Goal: Find specific page/section: Find specific page/section

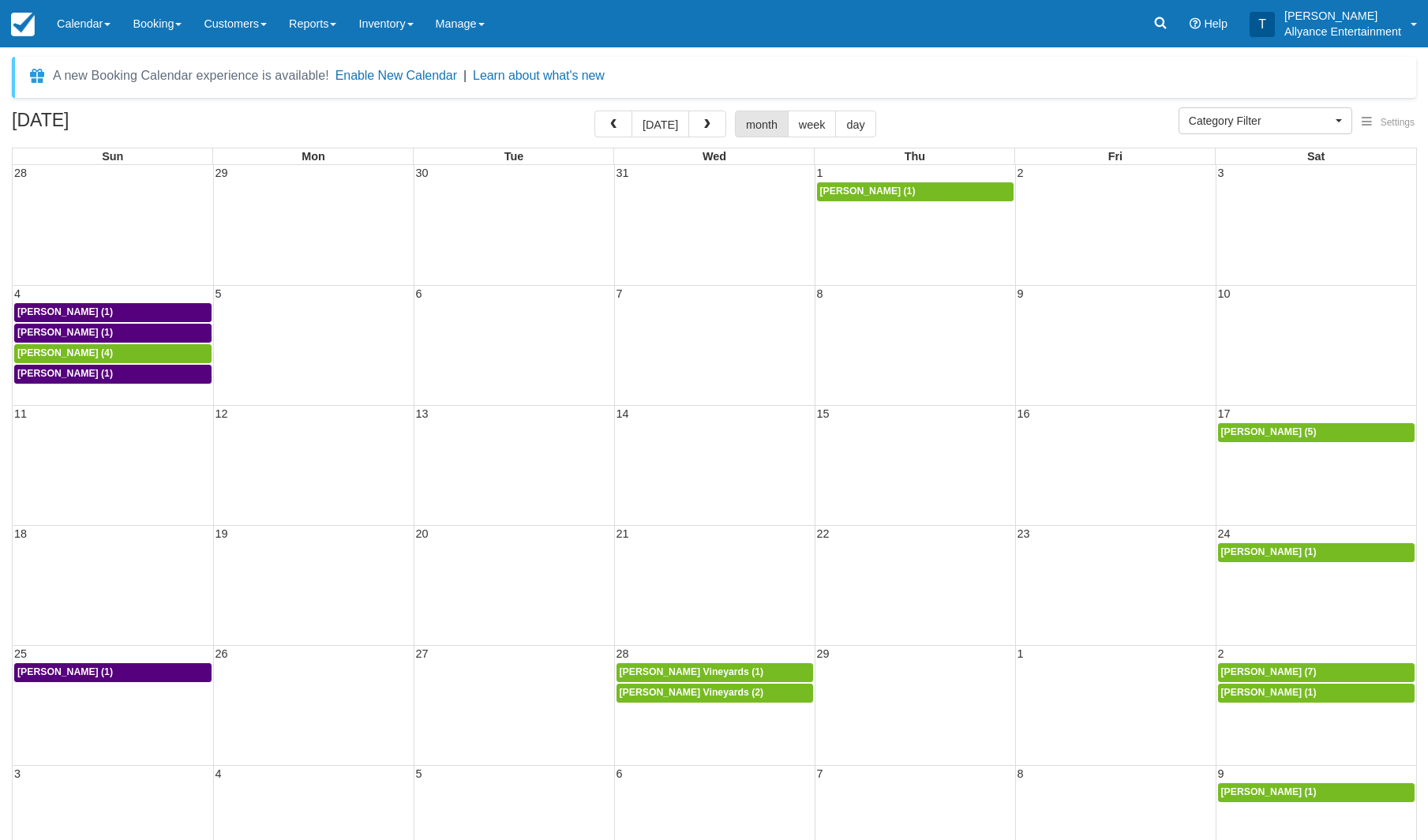
select select
click at [664, 127] on button "[DATE]" at bounding box center [661, 123] width 57 height 27
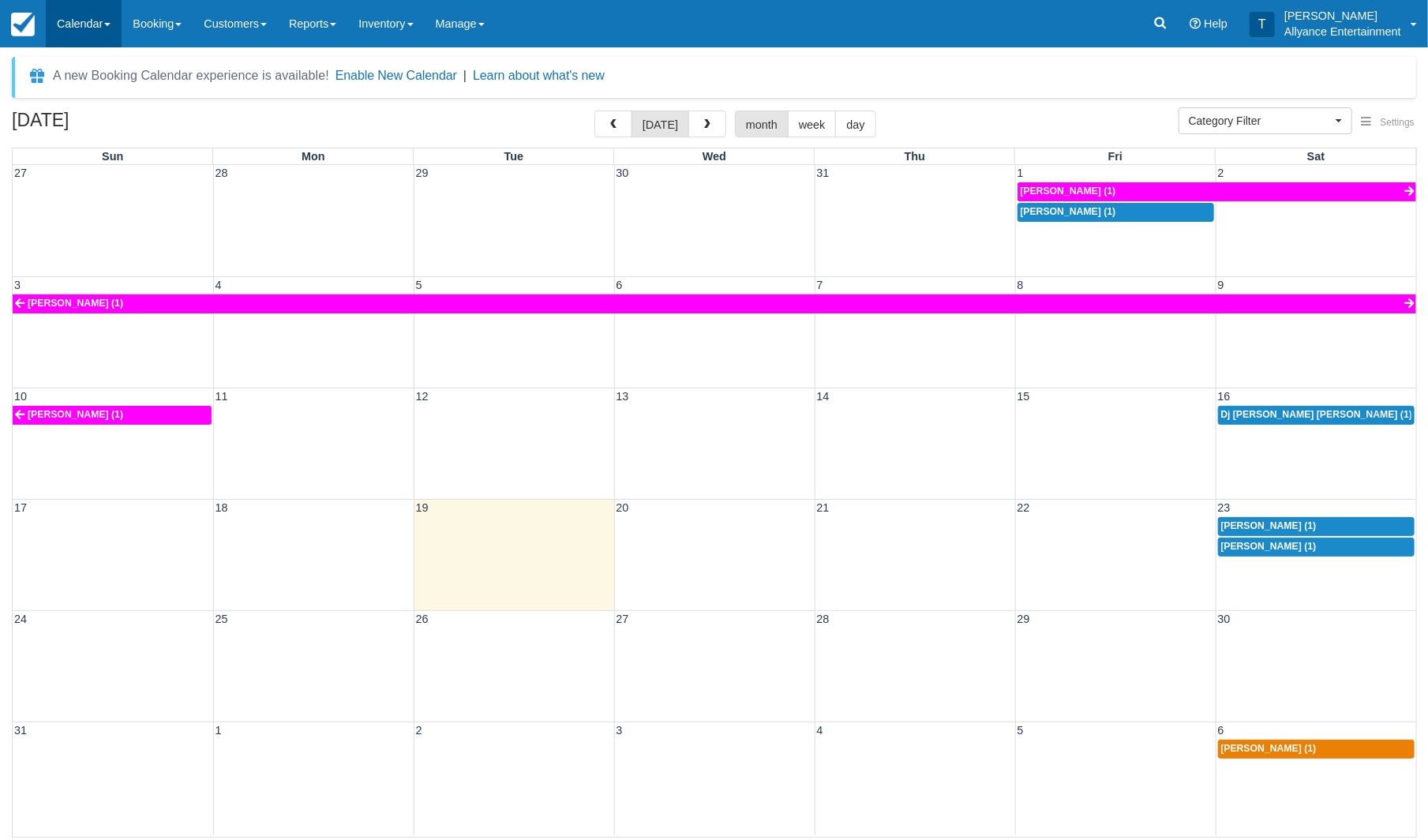
click at [65, 19] on link "Calendar" at bounding box center [83, 23] width 76 height 48
click at [76, 148] on link "Month" at bounding box center [109, 149] width 125 height 33
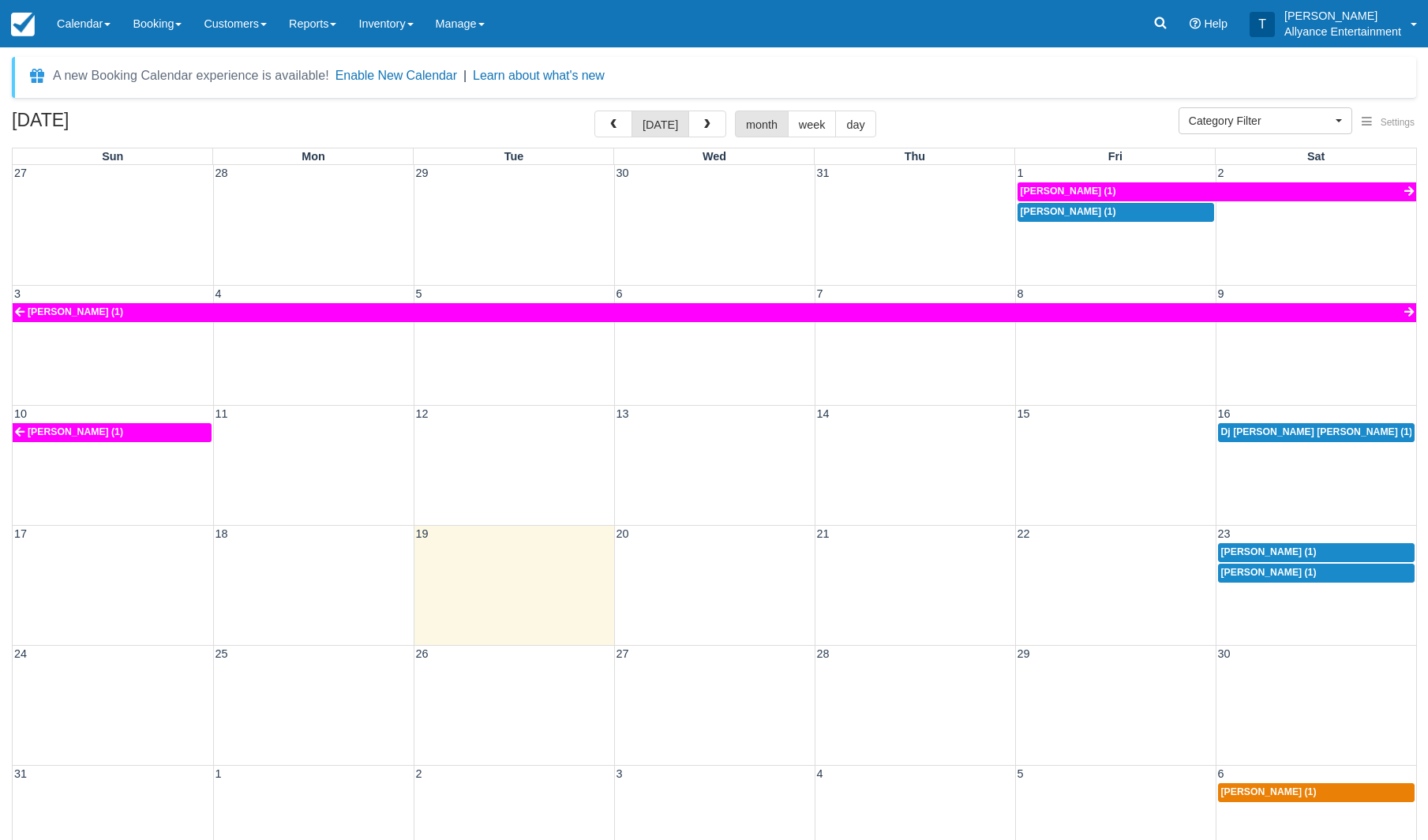
select select
click at [291, 30] on link "Reports" at bounding box center [313, 23] width 69 height 48
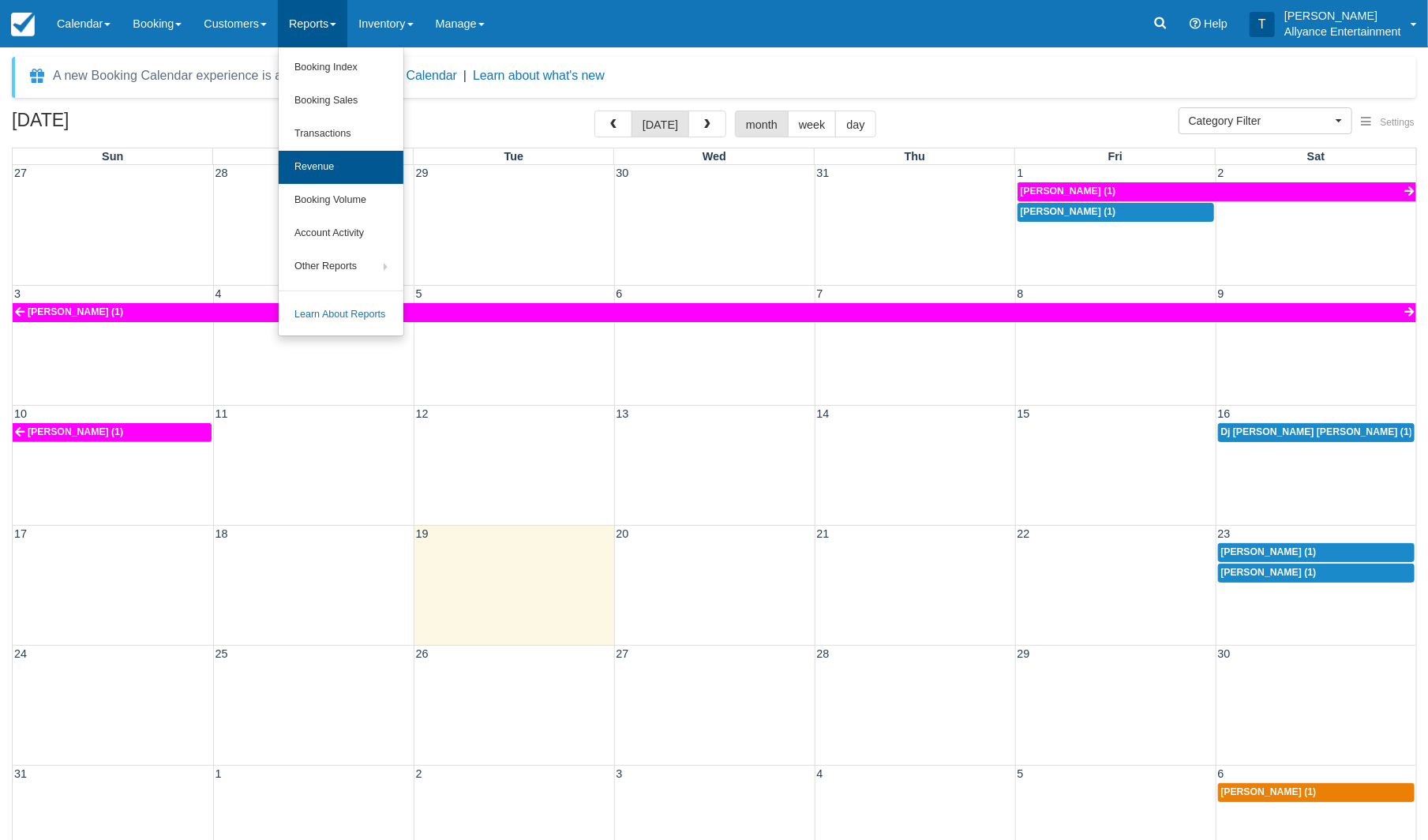
click at [336, 165] on link "Revenue" at bounding box center [341, 167] width 125 height 33
